Goal: Transaction & Acquisition: Book appointment/travel/reservation

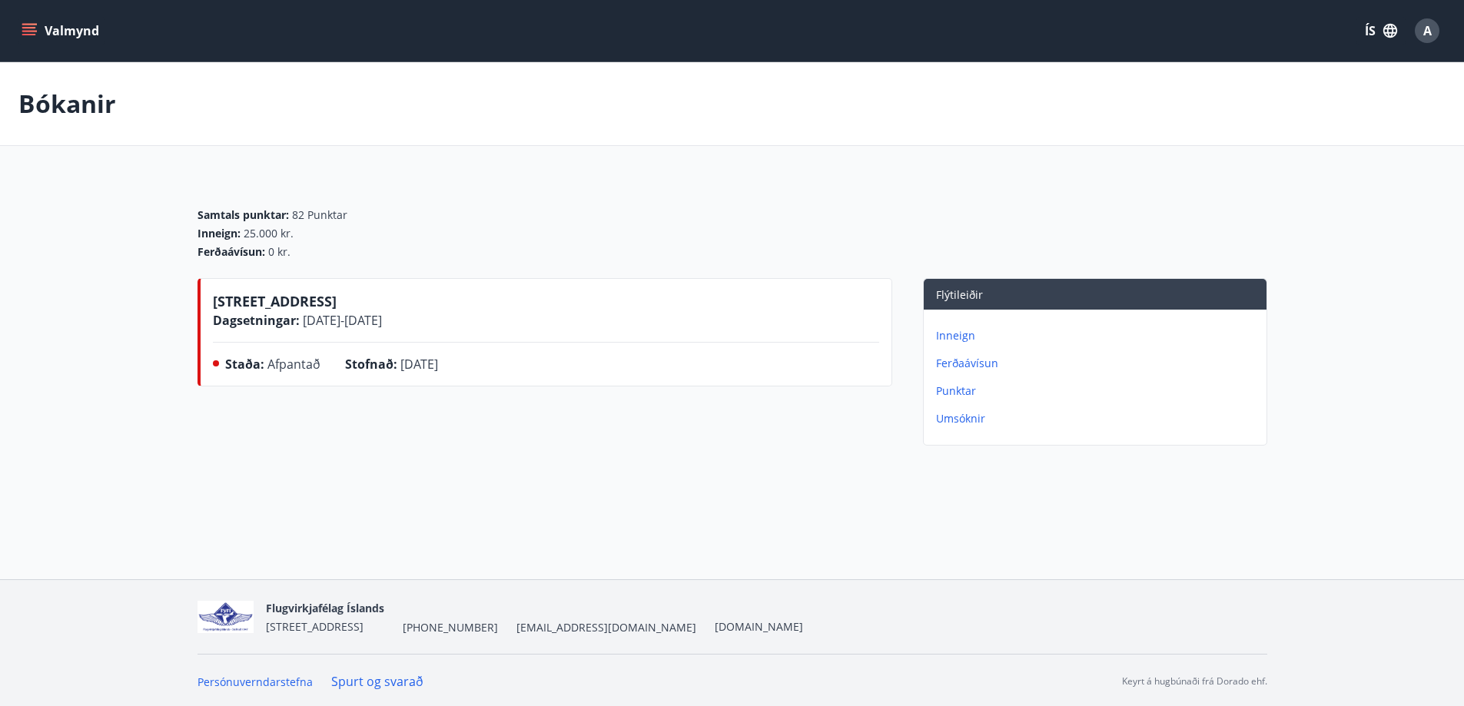
click at [347, 313] on span "[DATE] - [DATE]" at bounding box center [341, 320] width 82 height 17
click at [366, 376] on div "Stofnað : [DATE]" at bounding box center [404, 367] width 118 height 25
click at [23, 19] on button "Valmynd" at bounding box center [61, 31] width 87 height 28
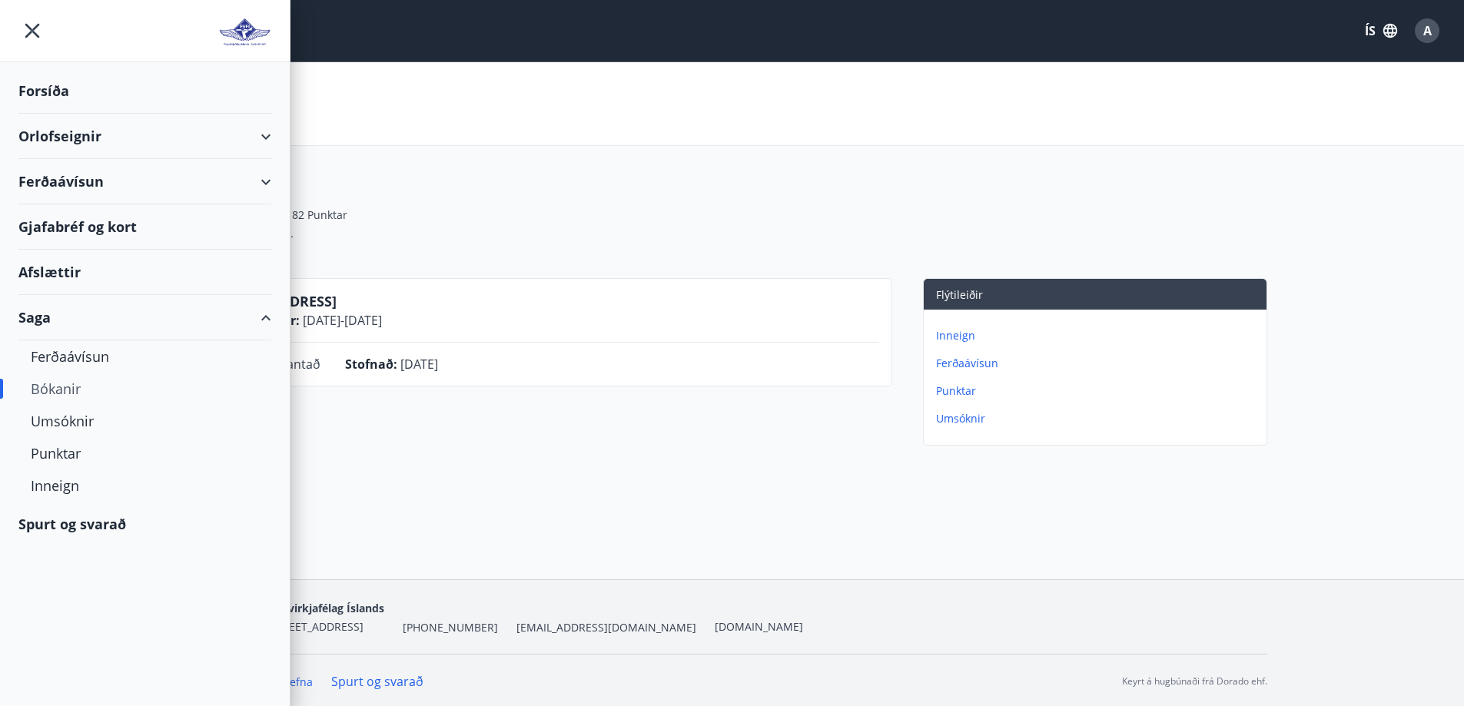
click at [440, 137] on div "Bókanir" at bounding box center [732, 104] width 1464 height 84
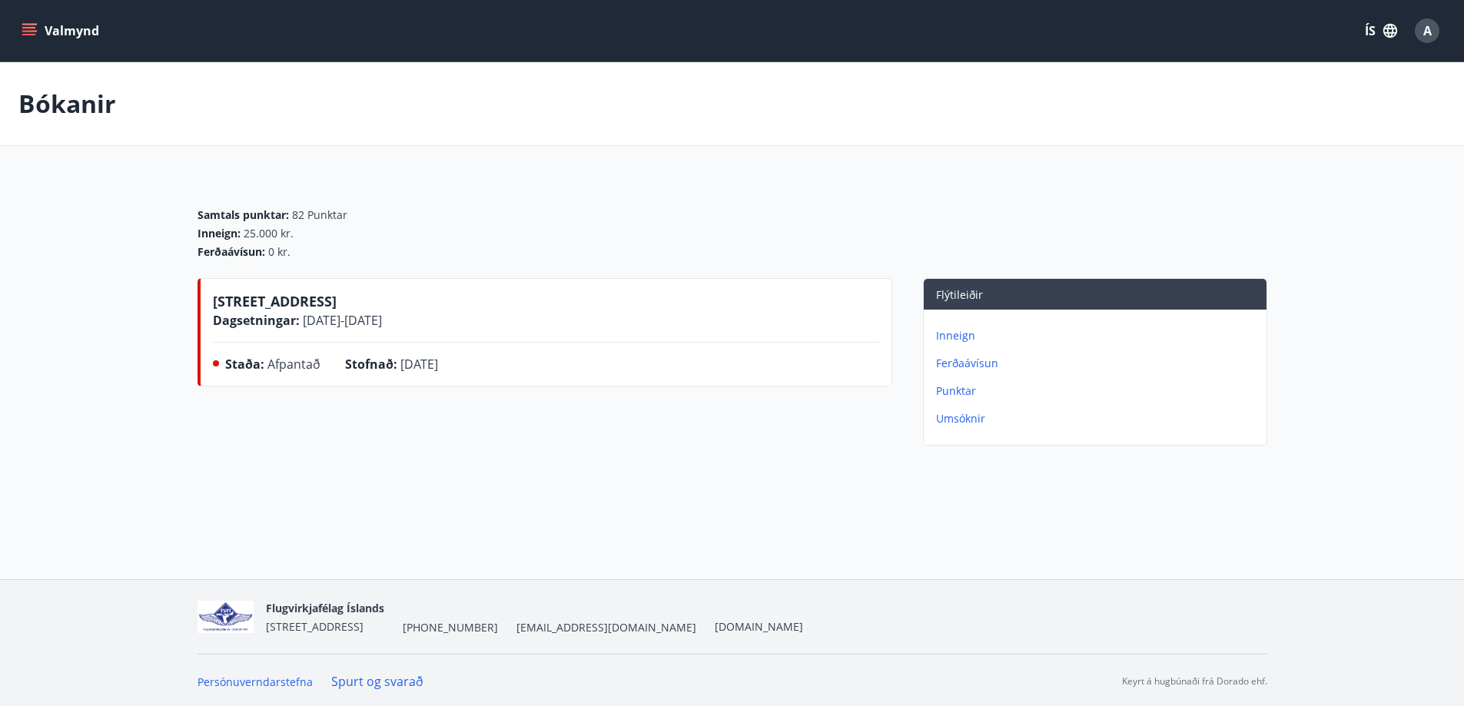
click at [966, 347] on div "Inneign Ferðaávísun Punktar Umsóknir" at bounding box center [1095, 371] width 343 height 123
click at [962, 342] on p "Inneign" at bounding box center [1098, 335] width 324 height 15
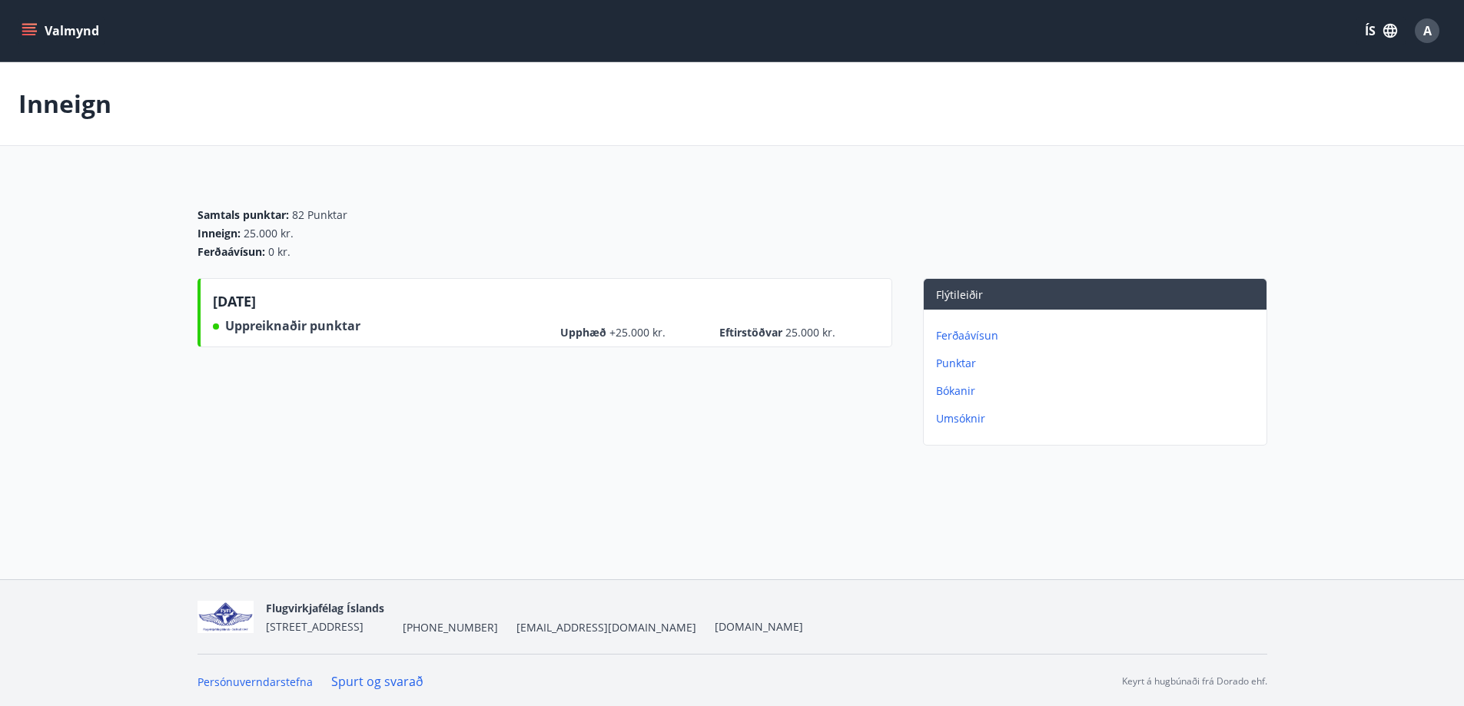
click at [22, 25] on icon "menu" at bounding box center [29, 30] width 15 height 15
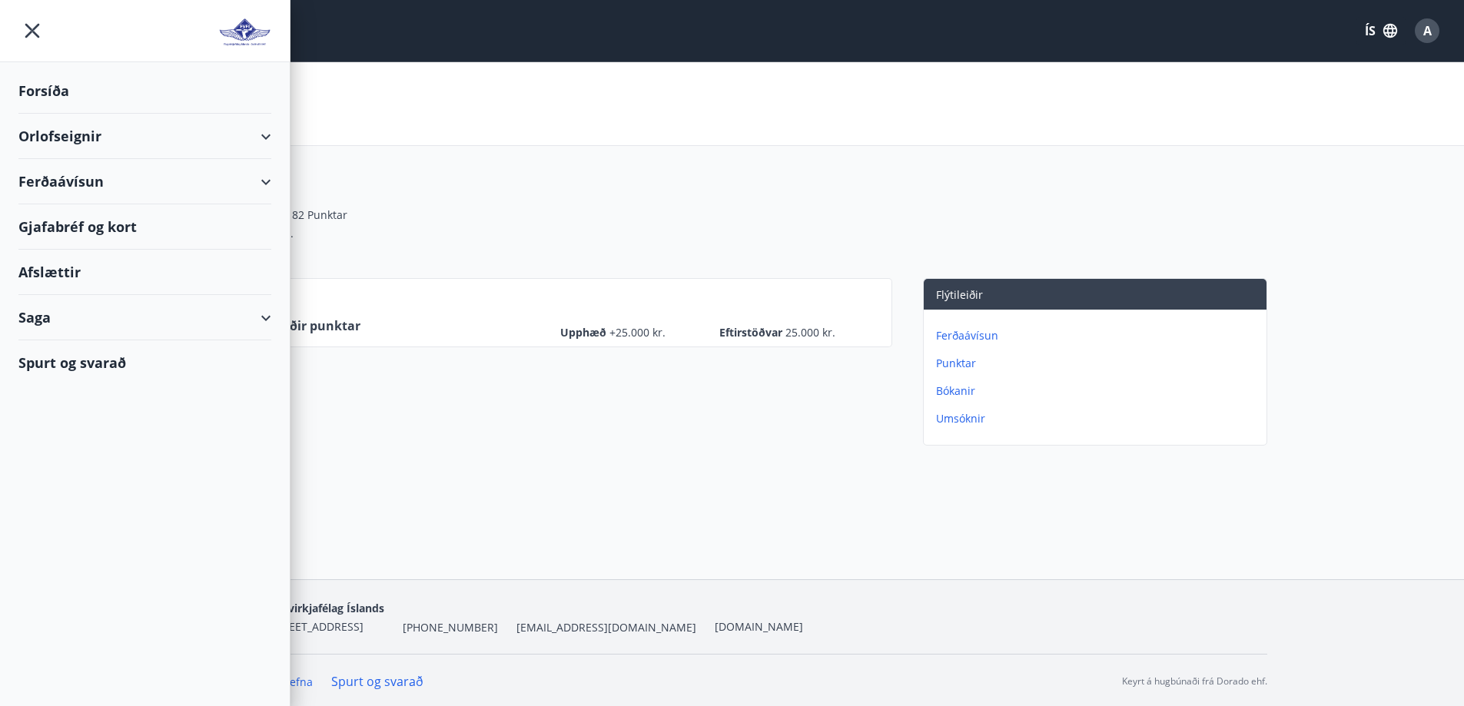
click at [52, 134] on div "Orlofseignir" at bounding box center [144, 136] width 253 height 45
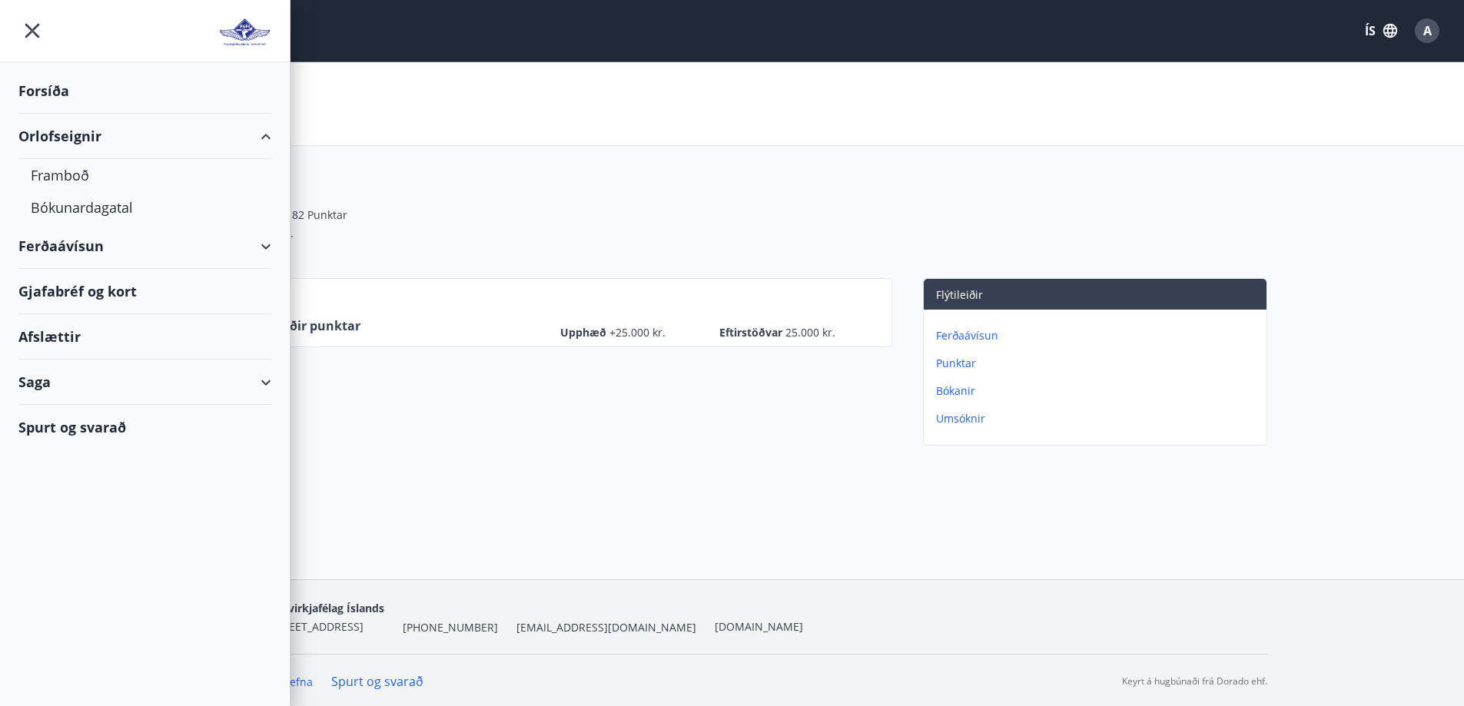
click at [58, 132] on div "Orlofseignir" at bounding box center [144, 136] width 253 height 45
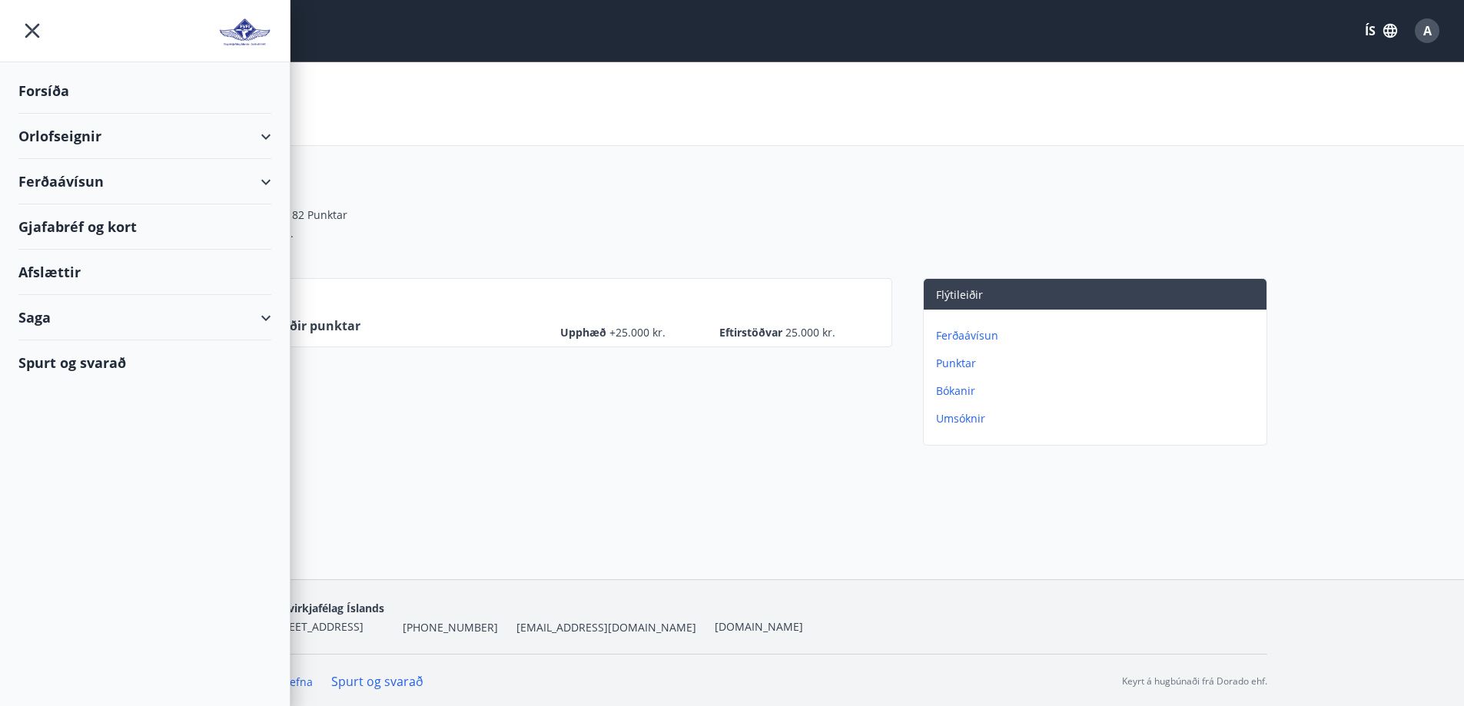
click at [61, 138] on div "Orlofseignir" at bounding box center [144, 136] width 253 height 45
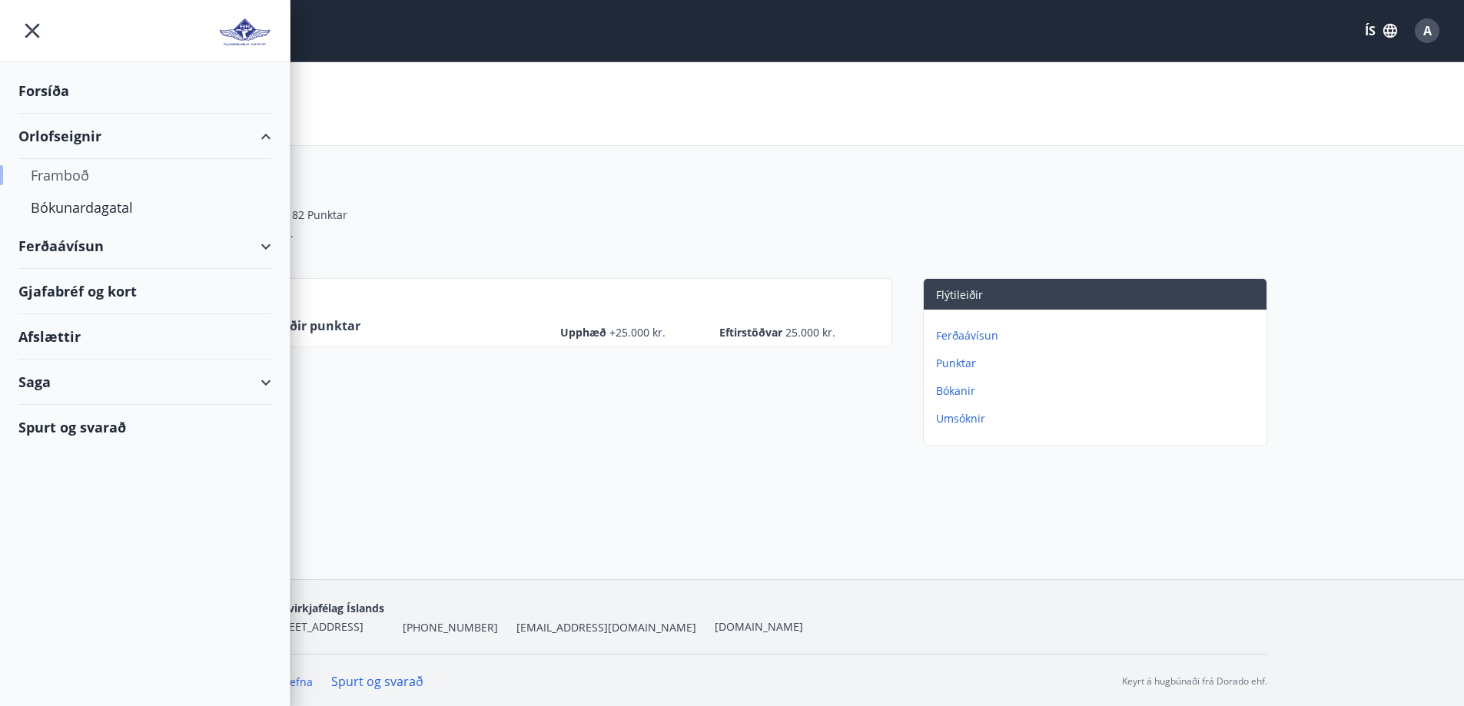
click at [82, 171] on div "Framboð" at bounding box center [145, 175] width 228 height 32
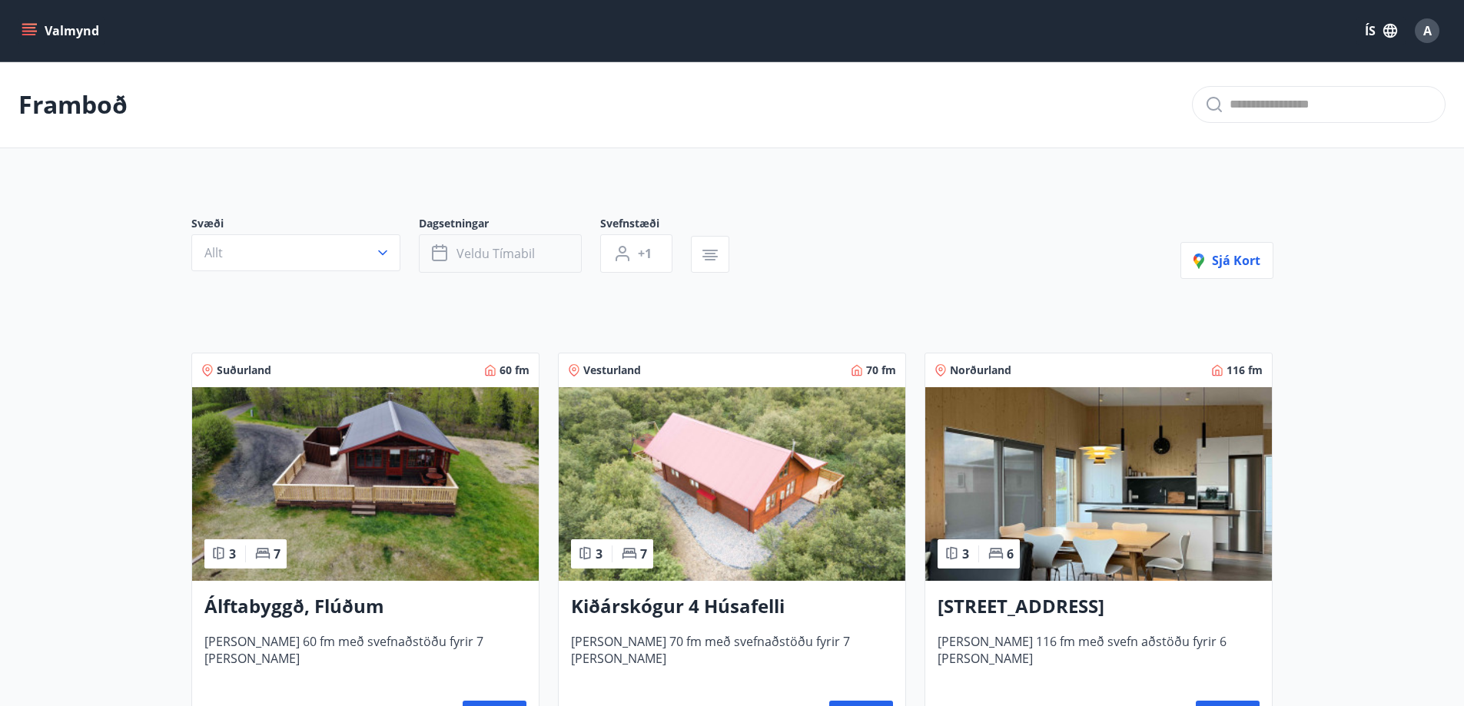
click at [440, 244] on icon "button" at bounding box center [441, 253] width 18 height 18
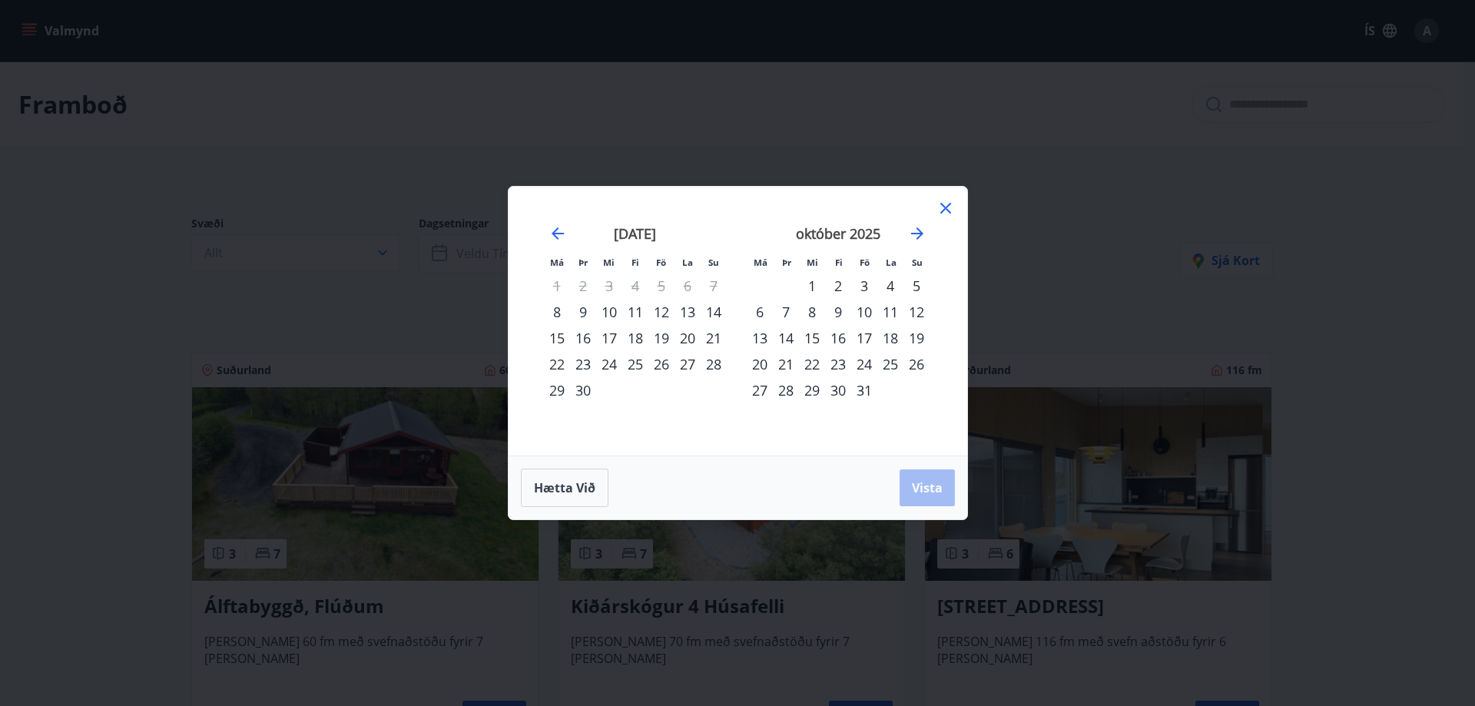
click at [638, 311] on div "11" at bounding box center [635, 312] width 26 height 26
click at [717, 304] on div "14" at bounding box center [714, 312] width 26 height 26
click at [930, 480] on span "Vista" at bounding box center [927, 487] width 31 height 17
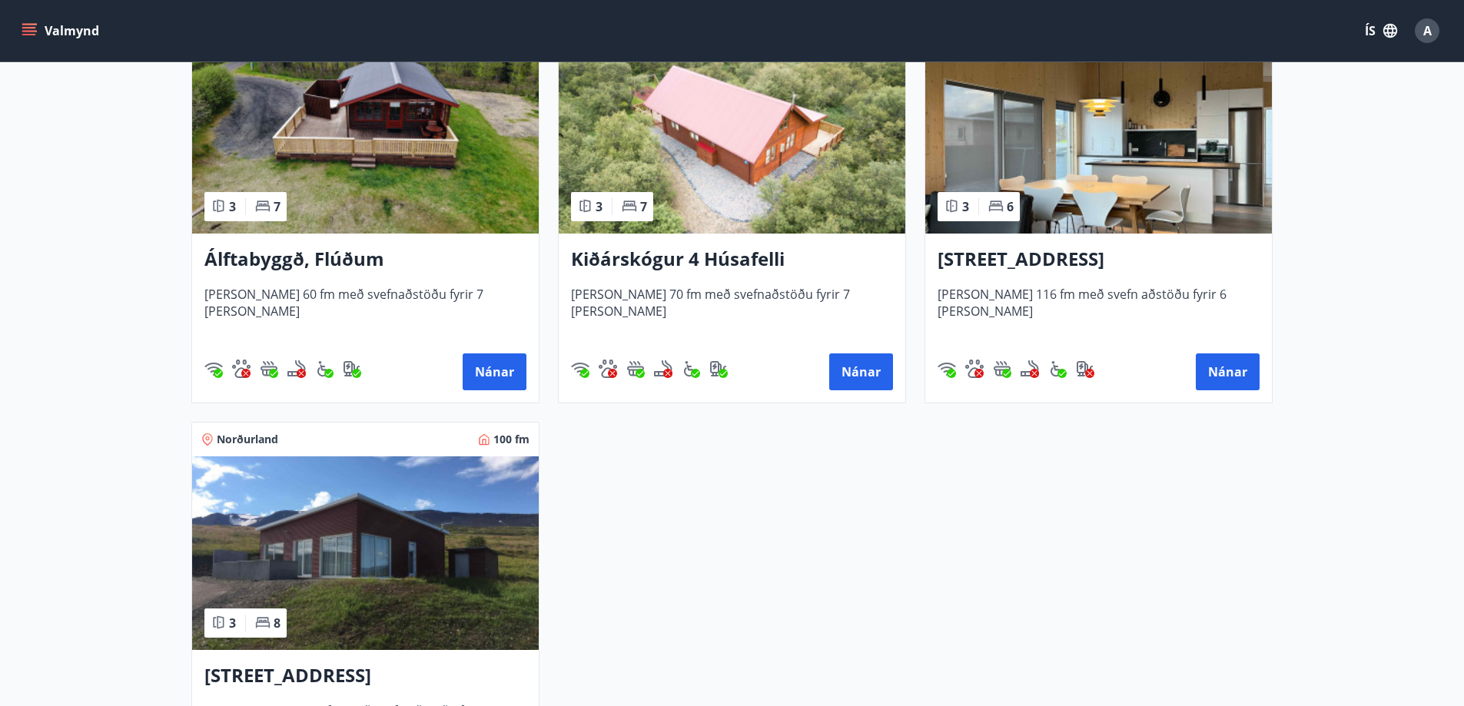
scroll to position [461, 0]
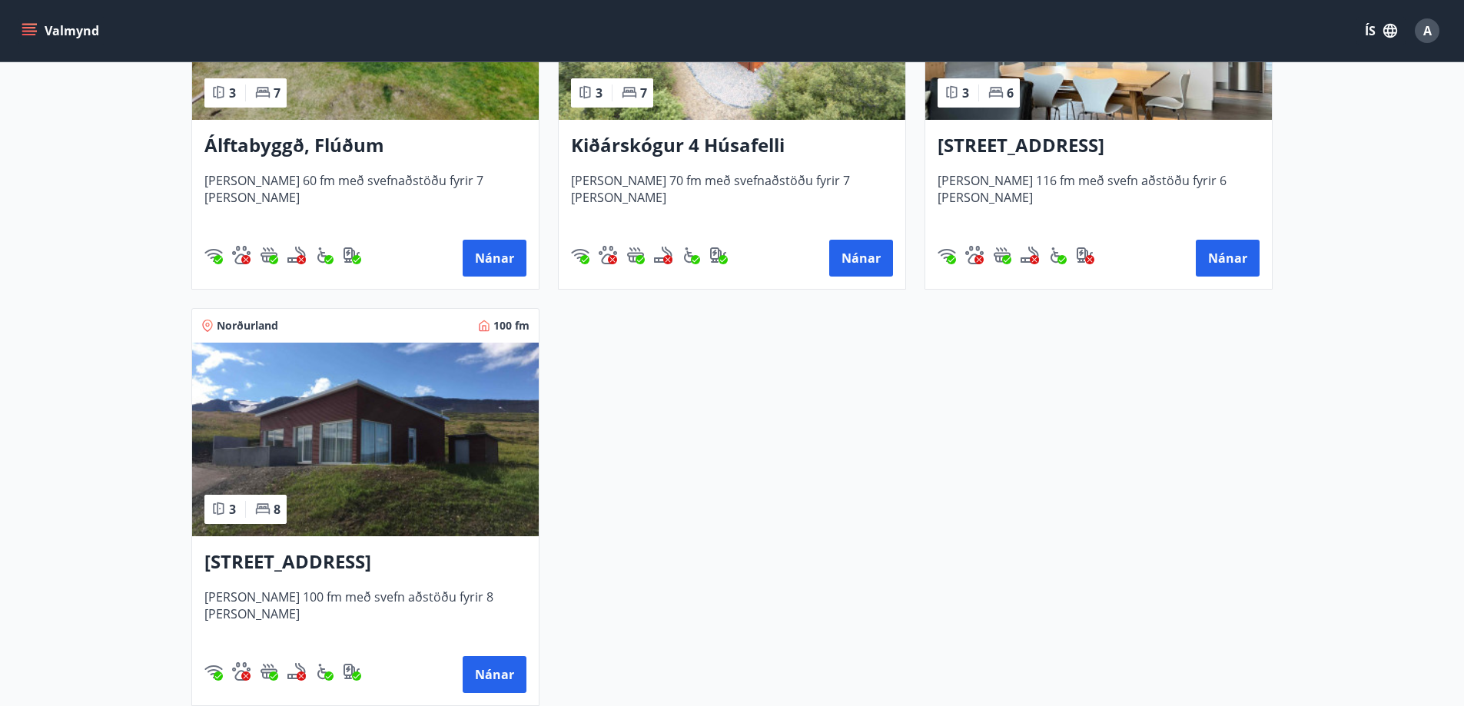
click at [307, 420] on img at bounding box center [365, 440] width 347 height 194
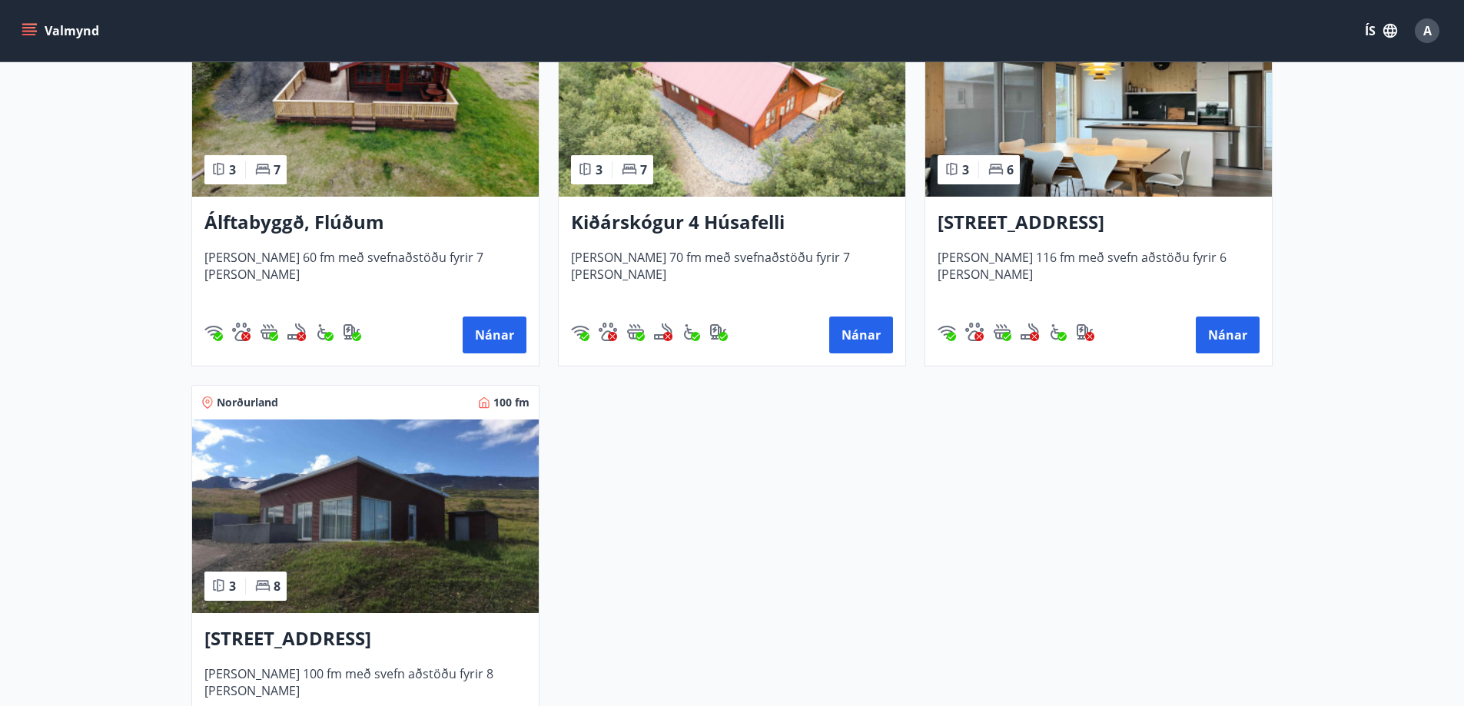
click at [427, 482] on img at bounding box center [365, 517] width 347 height 194
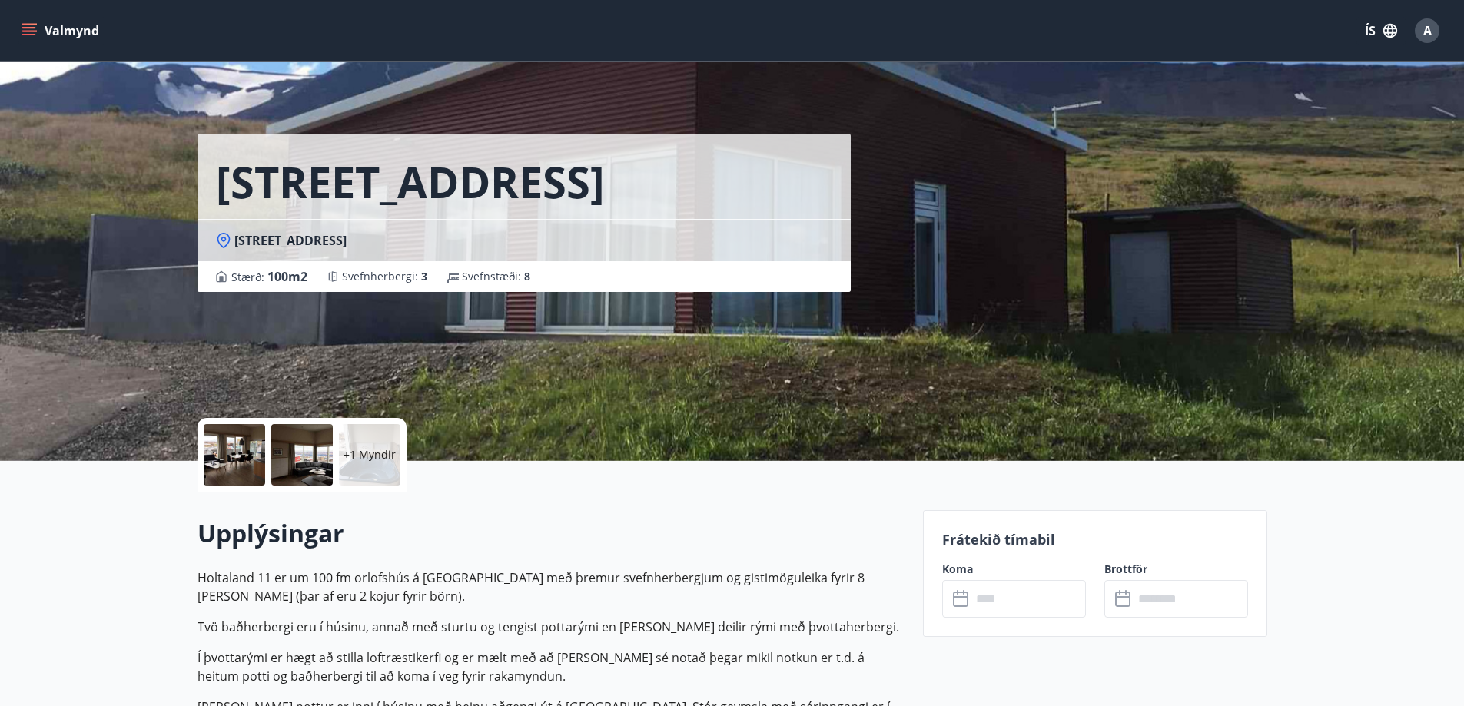
scroll to position [384, 0]
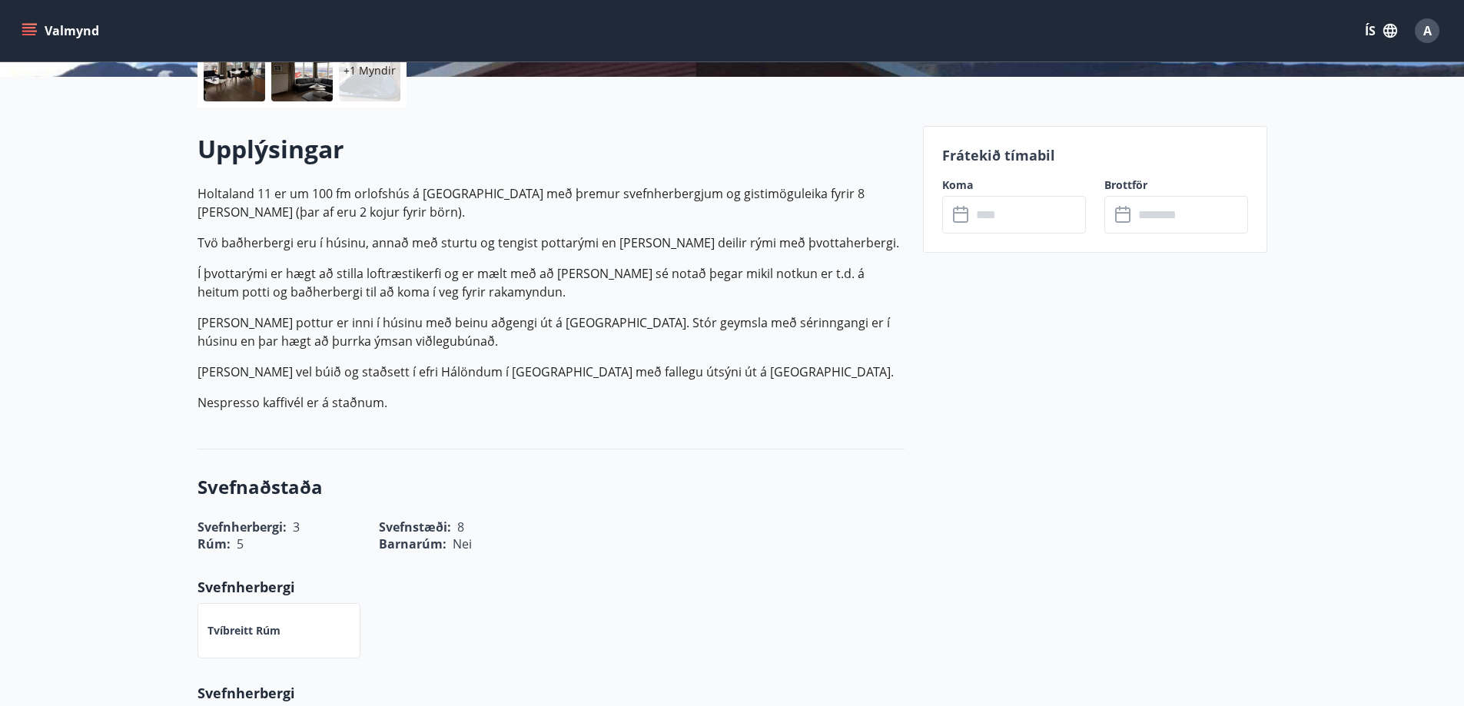
click at [993, 211] on input "text" at bounding box center [1028, 215] width 114 height 38
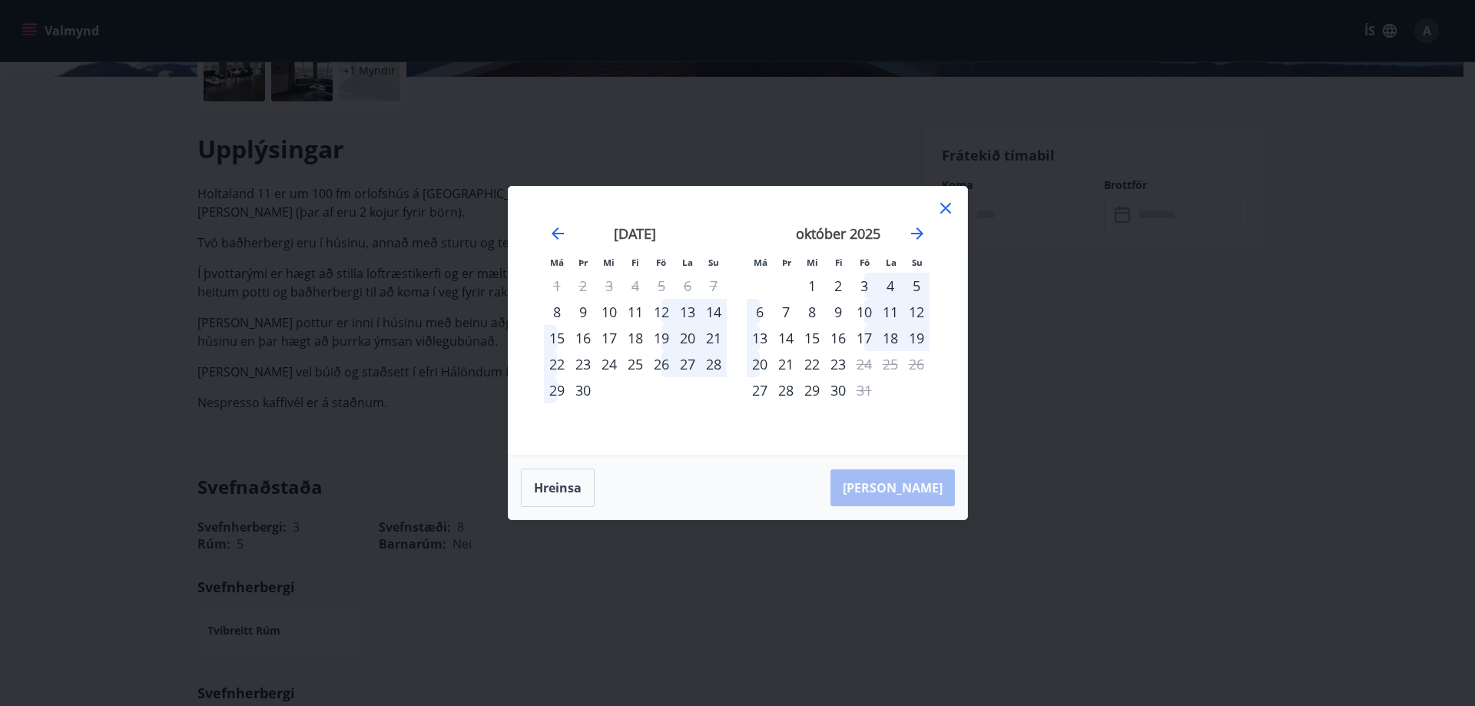
click at [636, 308] on div "11" at bounding box center [635, 312] width 26 height 26
click at [709, 312] on div "14" at bounding box center [714, 312] width 26 height 26
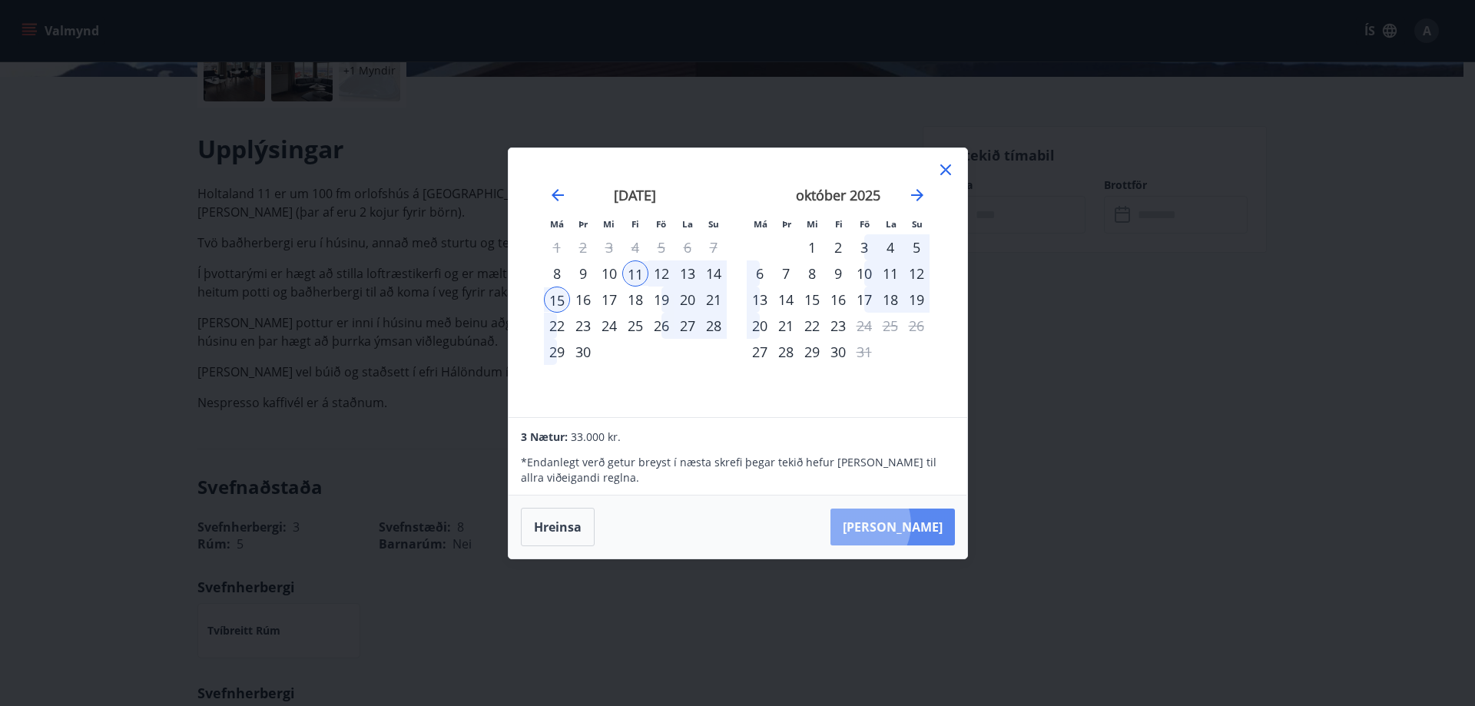
click at [904, 524] on button "[PERSON_NAME]" at bounding box center [893, 527] width 124 height 37
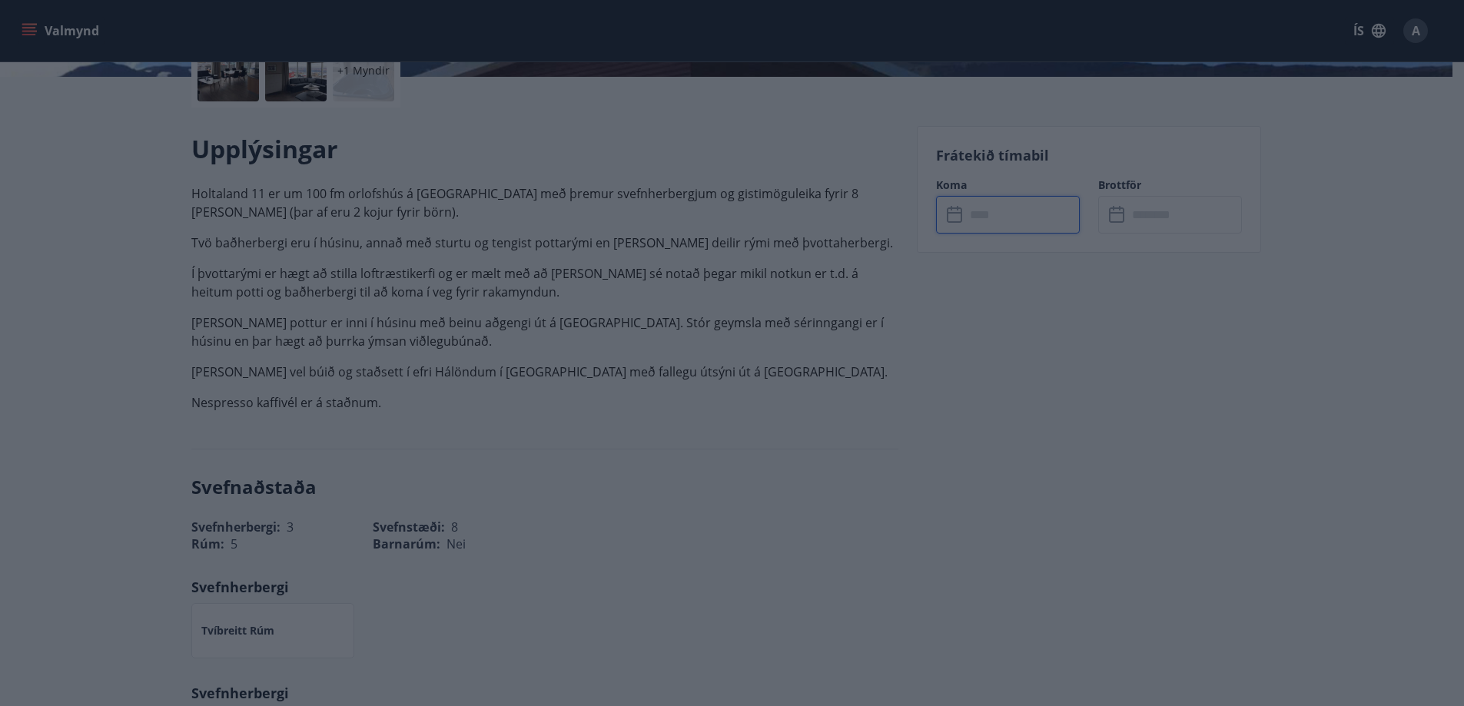
type input "******"
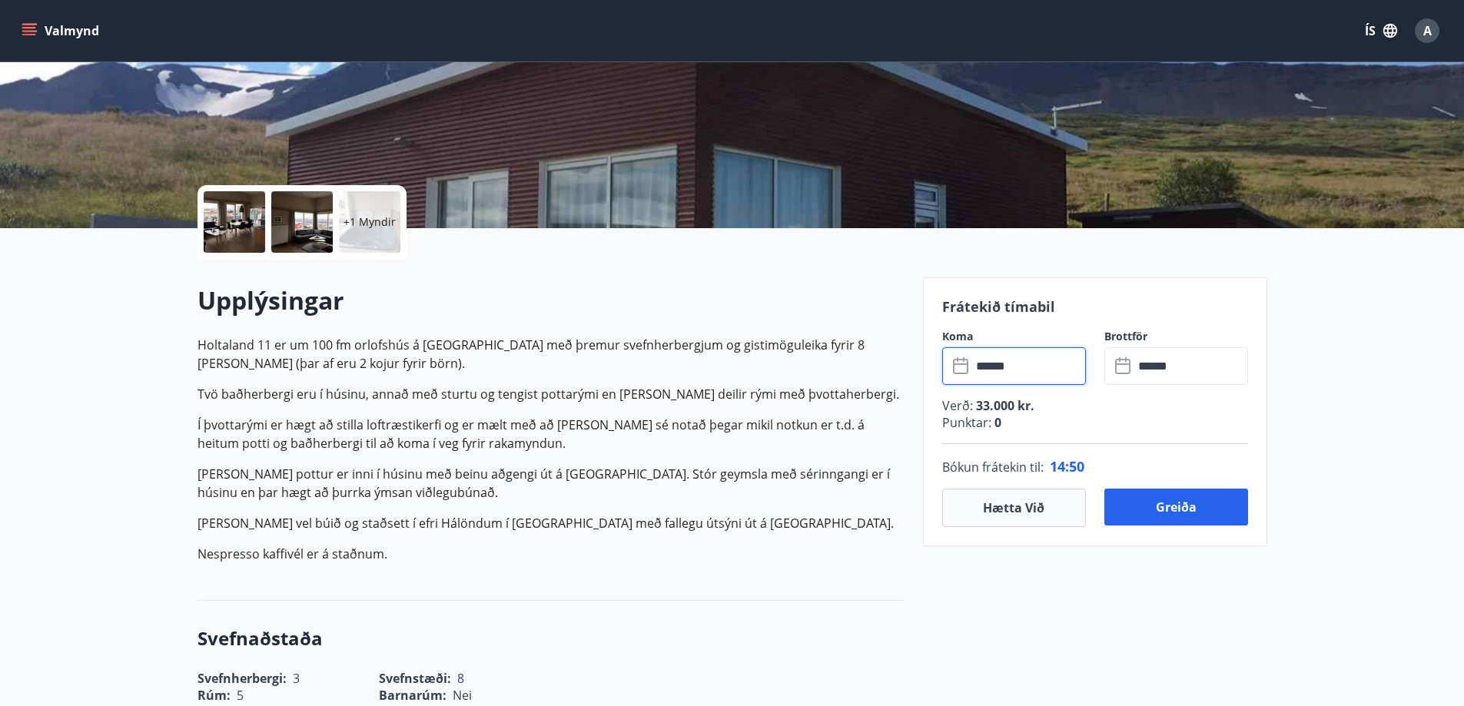
scroll to position [231, 0]
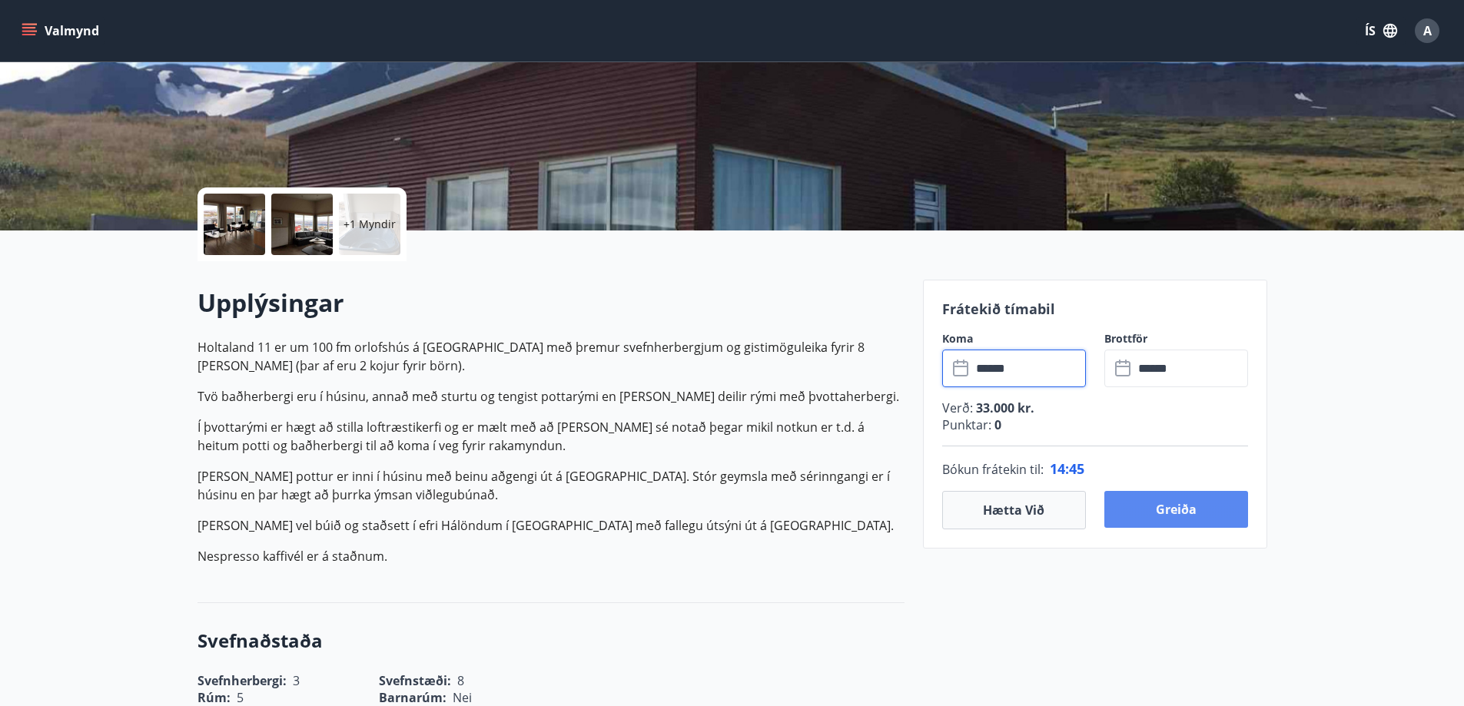
click at [1179, 506] on button "Greiða" at bounding box center [1176, 509] width 144 height 37
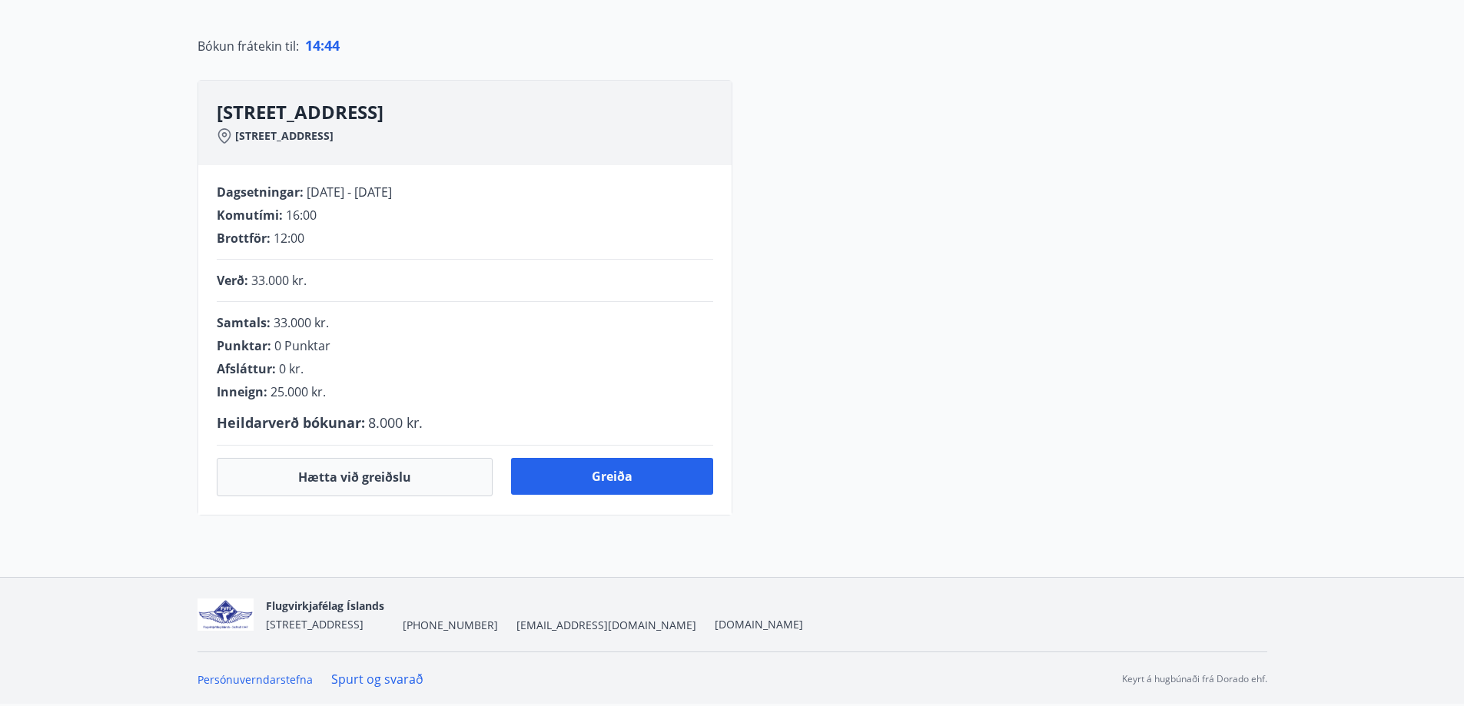
scroll to position [231, 0]
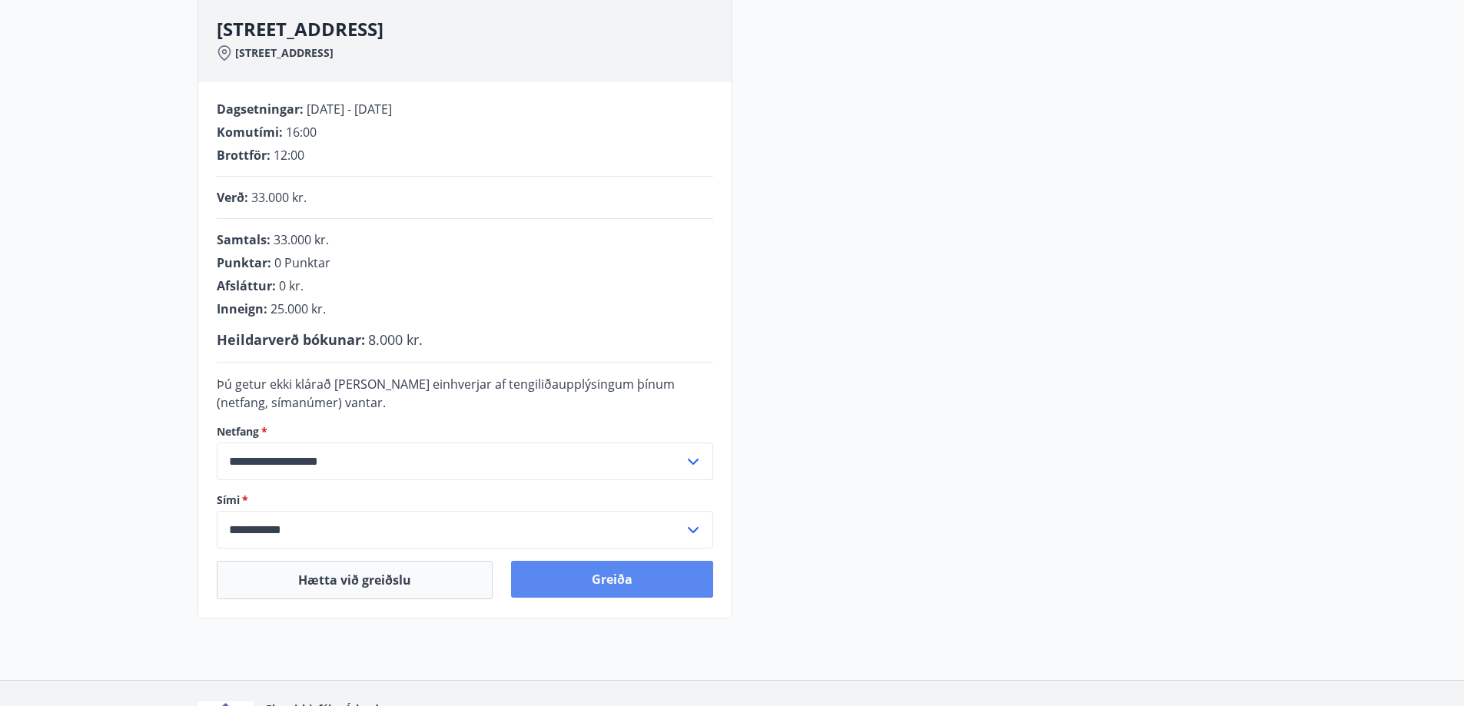
click at [642, 578] on button "Greiða" at bounding box center [612, 579] width 202 height 37
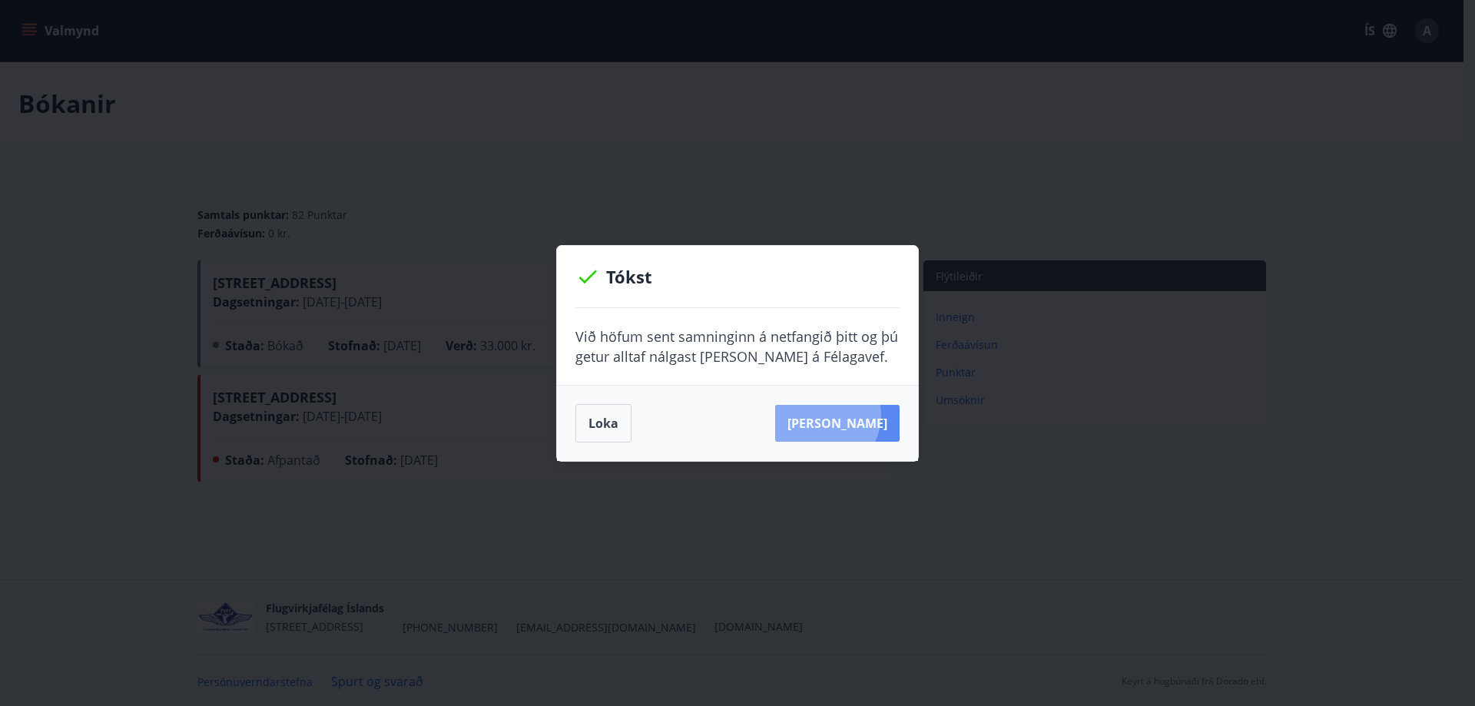
click at [847, 415] on button "[PERSON_NAME]" at bounding box center [837, 423] width 124 height 37
click at [612, 432] on button "Loka" at bounding box center [603, 423] width 56 height 38
